Goal: Find specific fact: Find specific fact

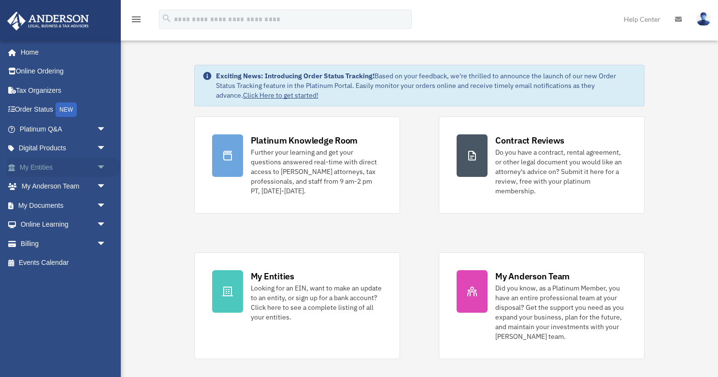
click at [37, 167] on link "My Entities arrow_drop_down" at bounding box center [64, 166] width 114 height 19
click at [100, 168] on span "arrow_drop_down" at bounding box center [106, 167] width 19 height 20
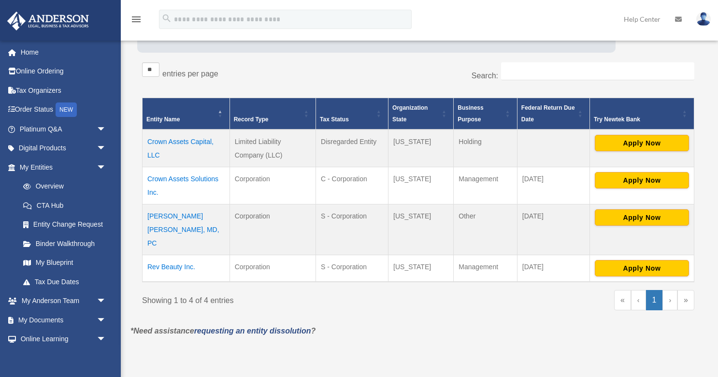
scroll to position [183, 0]
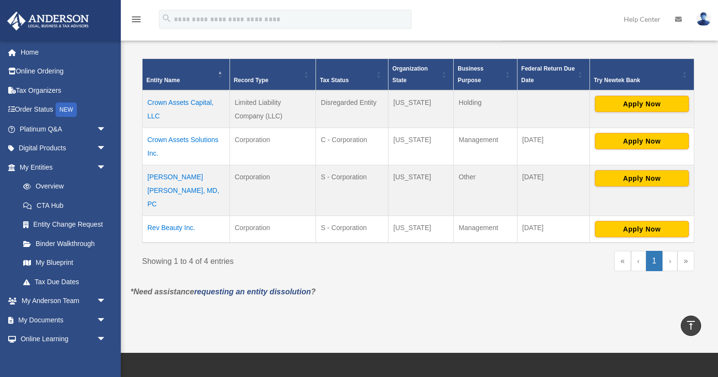
click at [206, 175] on td "Karen Chinonso Kagha, MD, PC" at bounding box center [185, 190] width 87 height 51
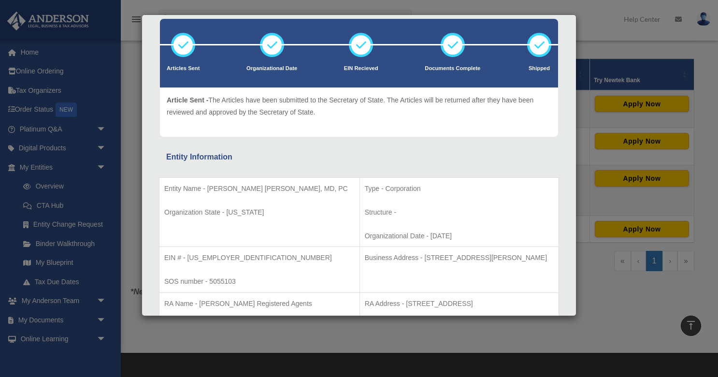
scroll to position [58, 0]
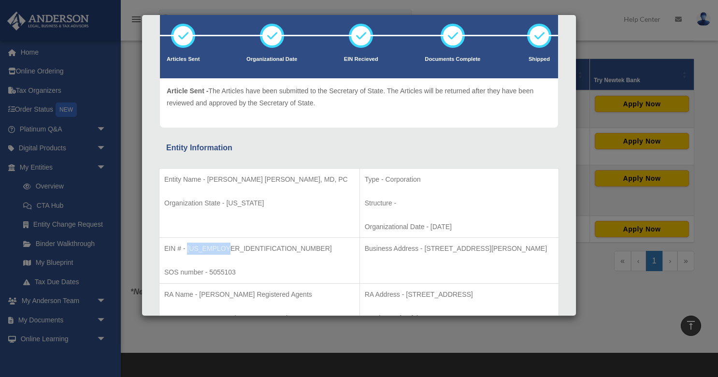
drag, startPoint x: 224, startPoint y: 249, endPoint x: 187, endPoint y: 250, distance: 36.2
click at [187, 250] on p "EIN # - 88-2177314" at bounding box center [259, 248] width 190 height 12
copy p "88-2177314"
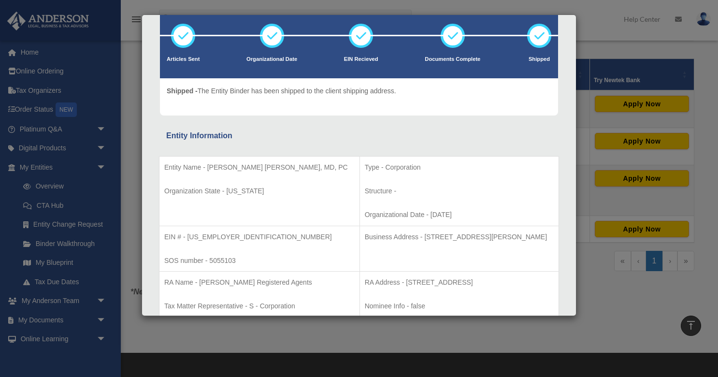
click at [525, 237] on p "Business Address - 3225 McLeod Dr, Suite 100, Las Vegas, NV 89121" at bounding box center [459, 237] width 189 height 12
drag, startPoint x: 525, startPoint y: 237, endPoint x: 373, endPoint y: 239, distance: 152.6
click at [373, 239] on p "Business Address - 3225 McLeod Dr, Suite 100, Las Vegas, NV 89121" at bounding box center [459, 237] width 189 height 12
copy p "3225 McLeod Dr, Suite 100, Las Vegas, NV 89121"
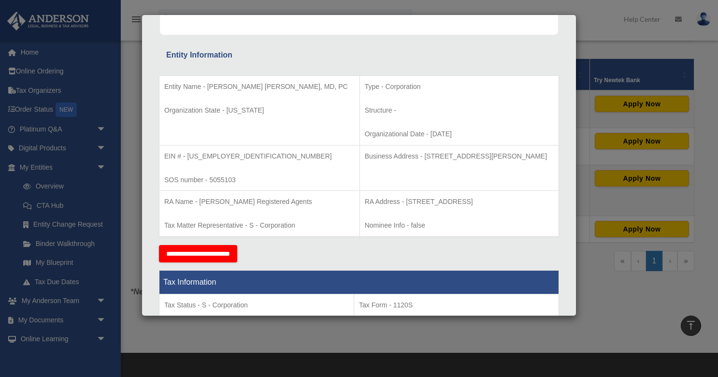
scroll to position [142, 0]
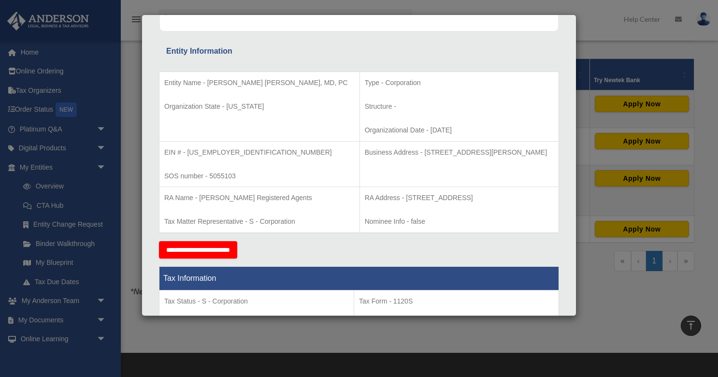
drag, startPoint x: 355, startPoint y: 197, endPoint x: 355, endPoint y: 209, distance: 11.1
click at [365, 204] on p "RA Address - 23 Corporate Plaza Drive, Suite 150-88, Newport Beach, CA 92660" at bounding box center [459, 198] width 189 height 12
copy p "23 Corporate Plaza Drive, Suite 150-88, Newport Beach, CA 92660"
drag, startPoint x: 226, startPoint y: 154, endPoint x: 188, endPoint y: 155, distance: 37.7
click at [188, 155] on p "EIN # - 88-2177314" at bounding box center [259, 152] width 190 height 12
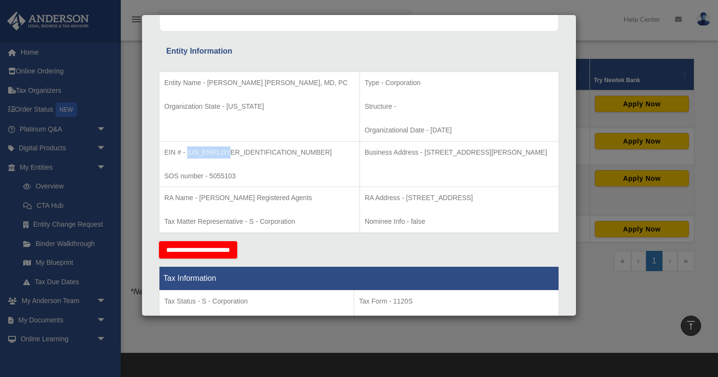
copy p "88-2177314"
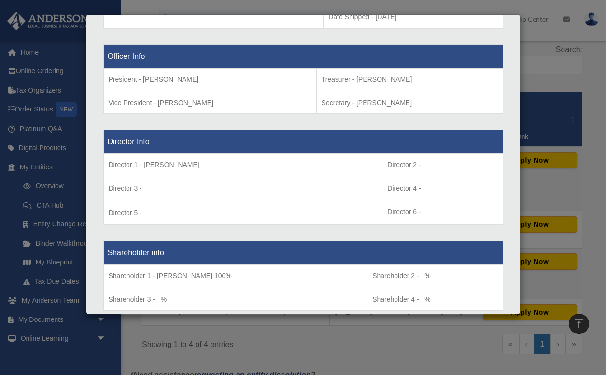
scroll to position [599, 0]
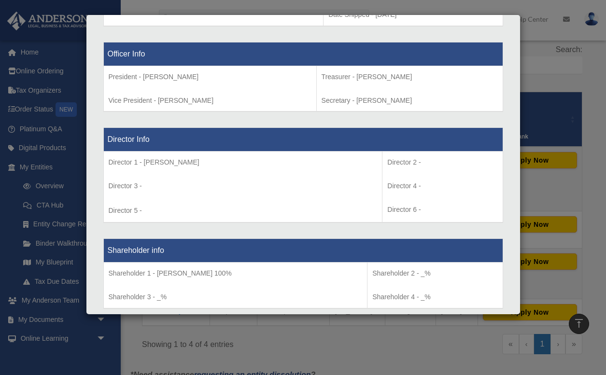
click at [594, 251] on div "Details × Articles Sent Organizational Date" at bounding box center [303, 187] width 606 height 375
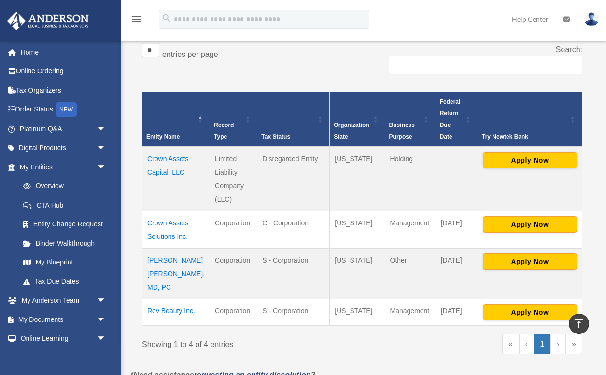
click at [169, 212] on td "Crown Assets Solutions Inc." at bounding box center [176, 229] width 68 height 37
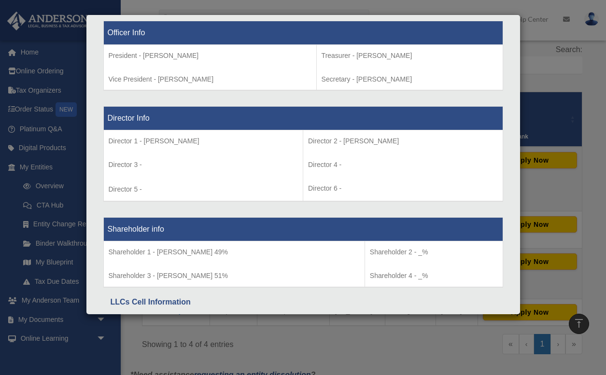
scroll to position [649, 0]
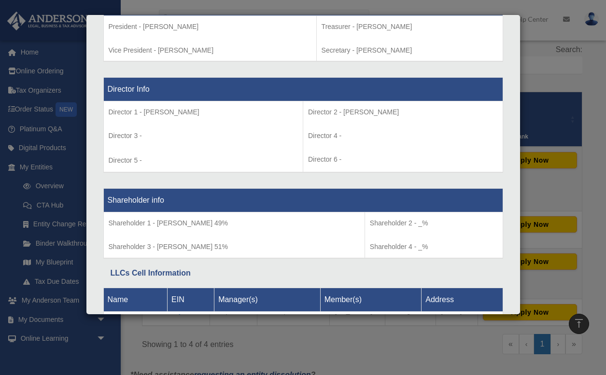
click at [597, 289] on div "Details × Articles Sent Organizational Date" at bounding box center [303, 187] width 606 height 375
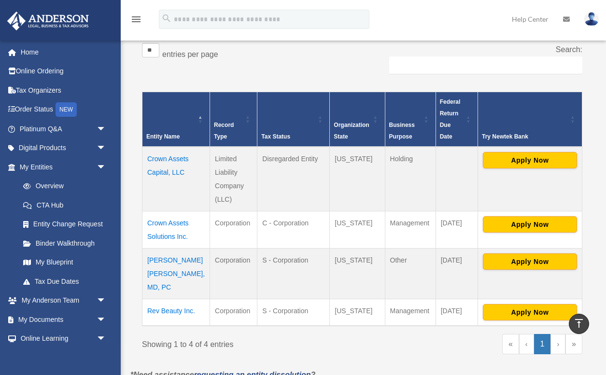
click at [158, 155] on td "Crown Assets Capital, LLC" at bounding box center [176, 179] width 68 height 65
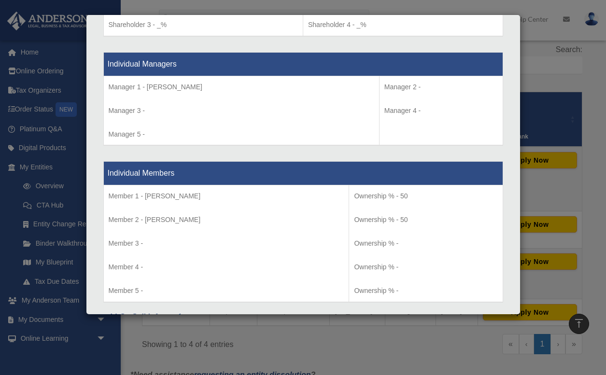
scroll to position [874, 0]
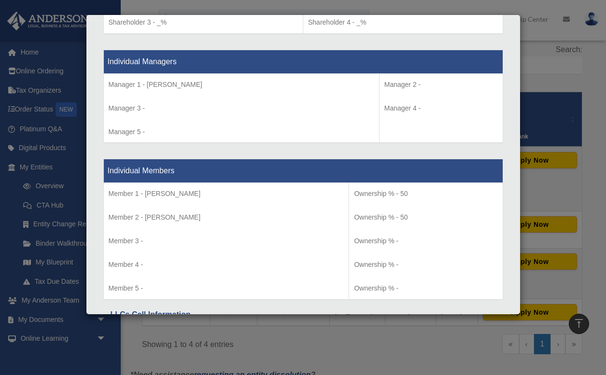
click at [592, 226] on div "Details × Articles Sent Organizational Date" at bounding box center [303, 187] width 606 height 375
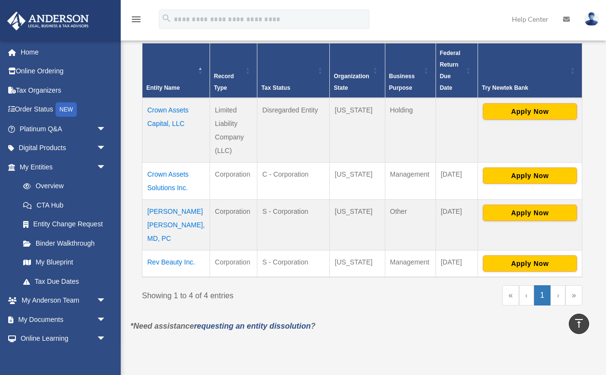
scroll to position [208, 0]
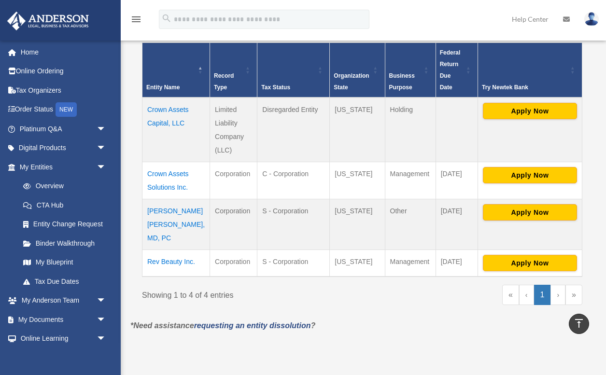
click at [153, 268] on td "Rev Beauty Inc." at bounding box center [176, 263] width 68 height 27
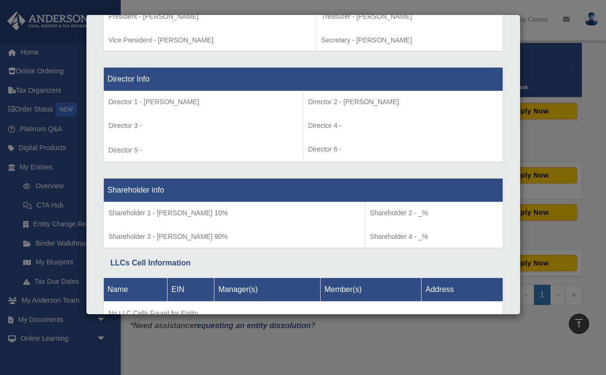
scroll to position [676, 0]
